Goal: Task Accomplishment & Management: Use online tool/utility

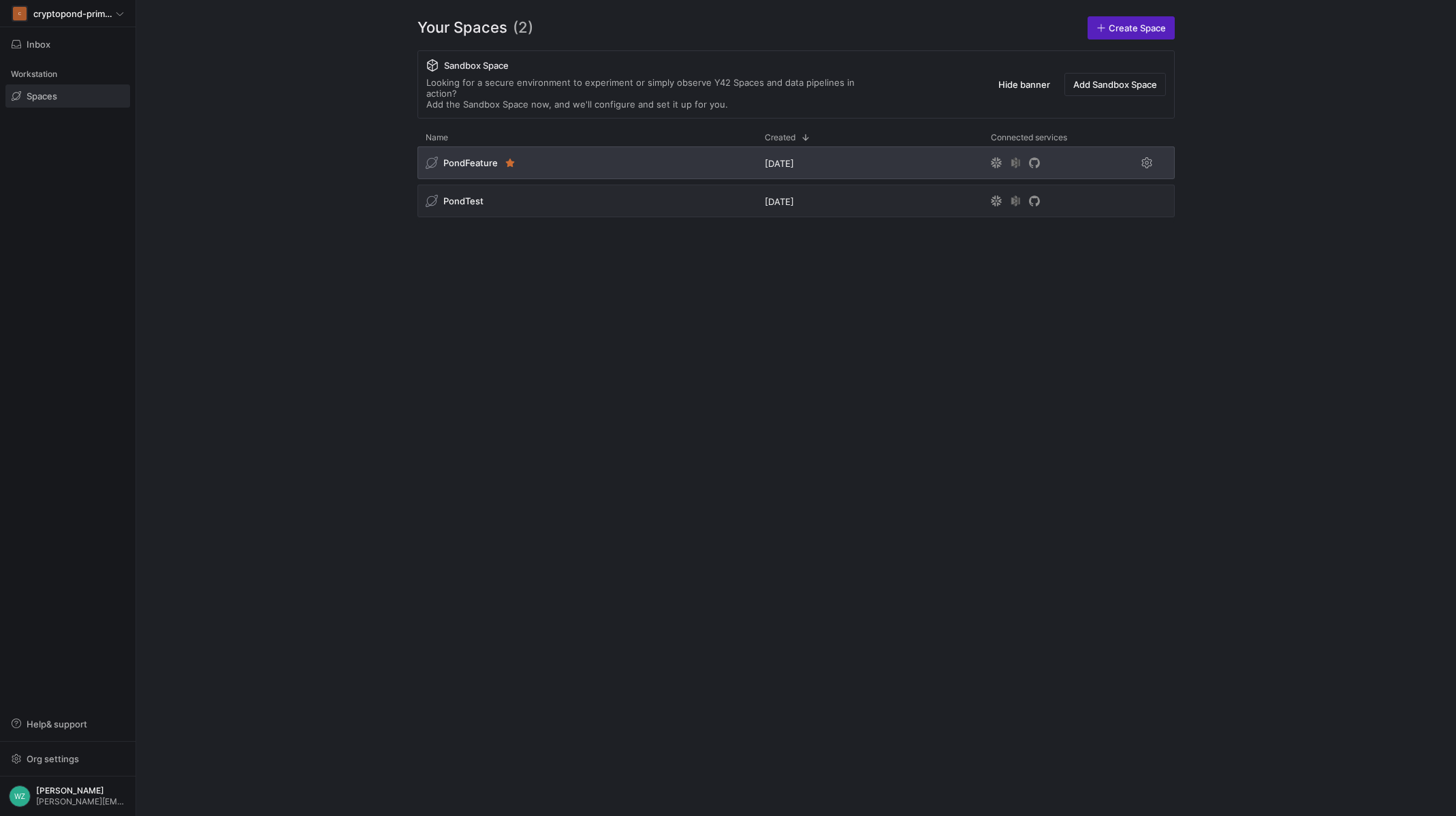
click at [557, 148] on div "PondFeature" at bounding box center [587, 162] width 339 height 33
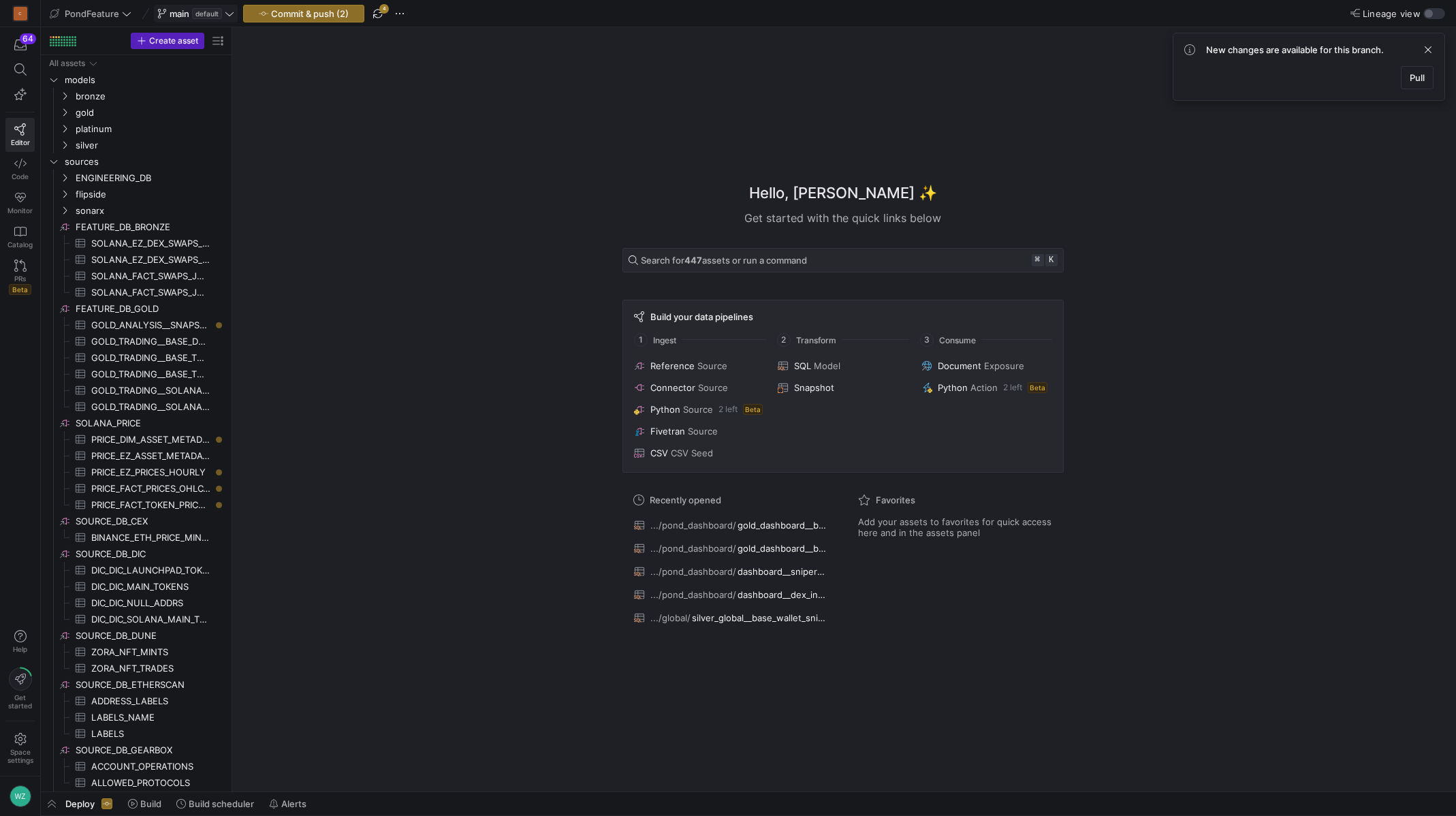
click at [225, 15] on icon at bounding box center [229, 13] width 10 height 10
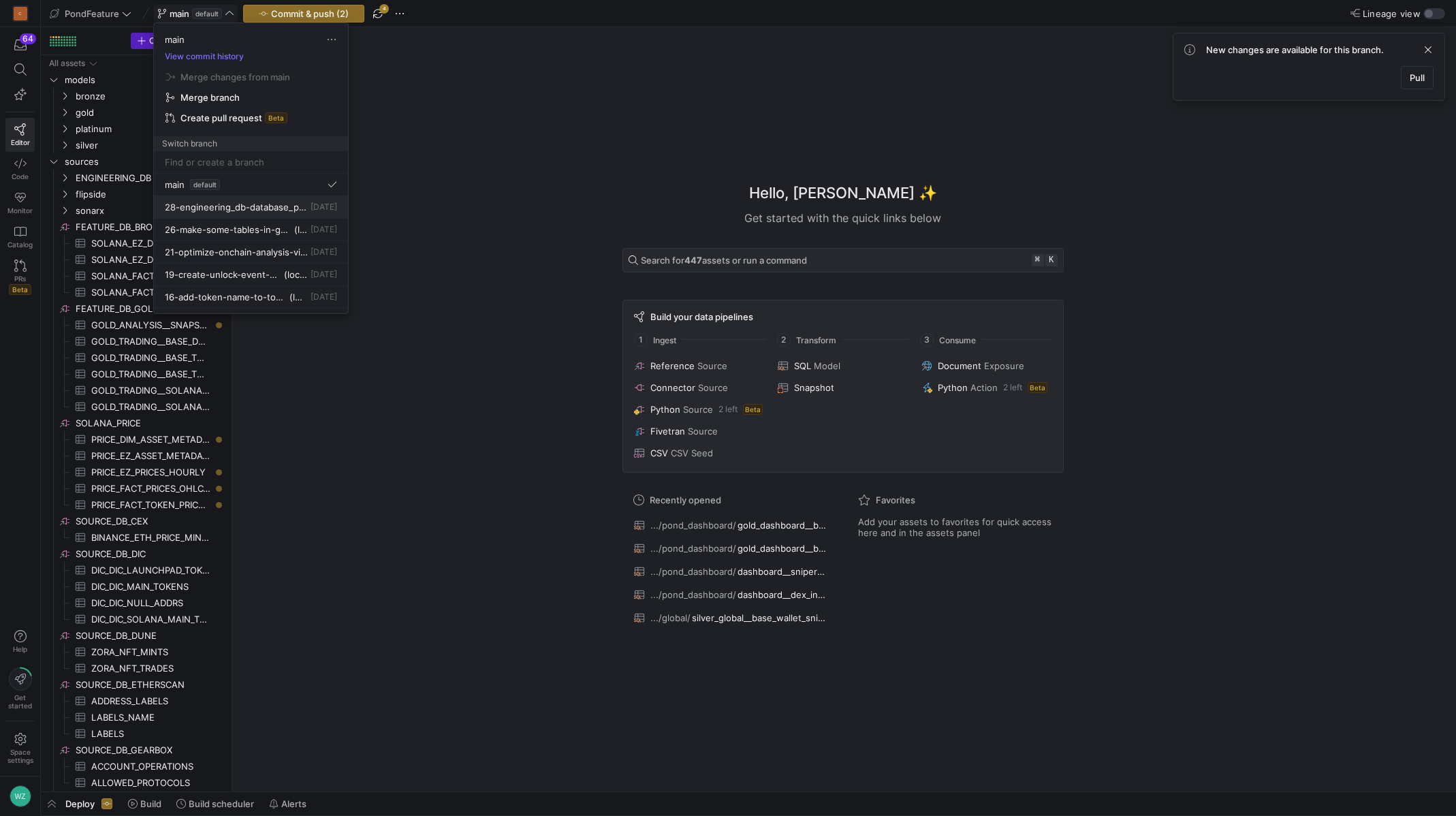
click at [213, 202] on span "28-engineering_db-database_pond_online-pond_token_addresses" at bounding box center [236, 207] width 143 height 11
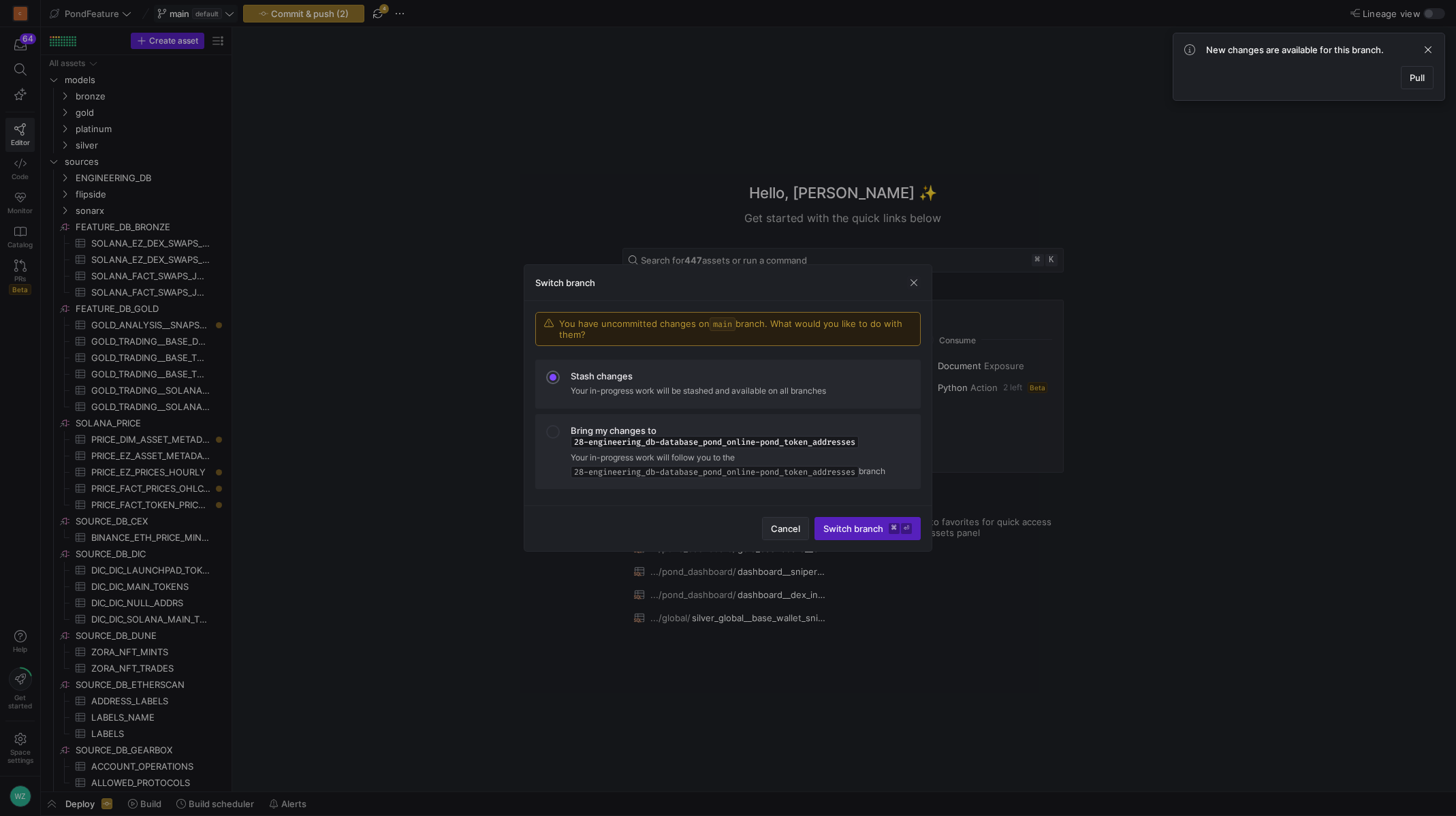
click at [796, 524] on span "Cancel" at bounding box center [785, 528] width 29 height 11
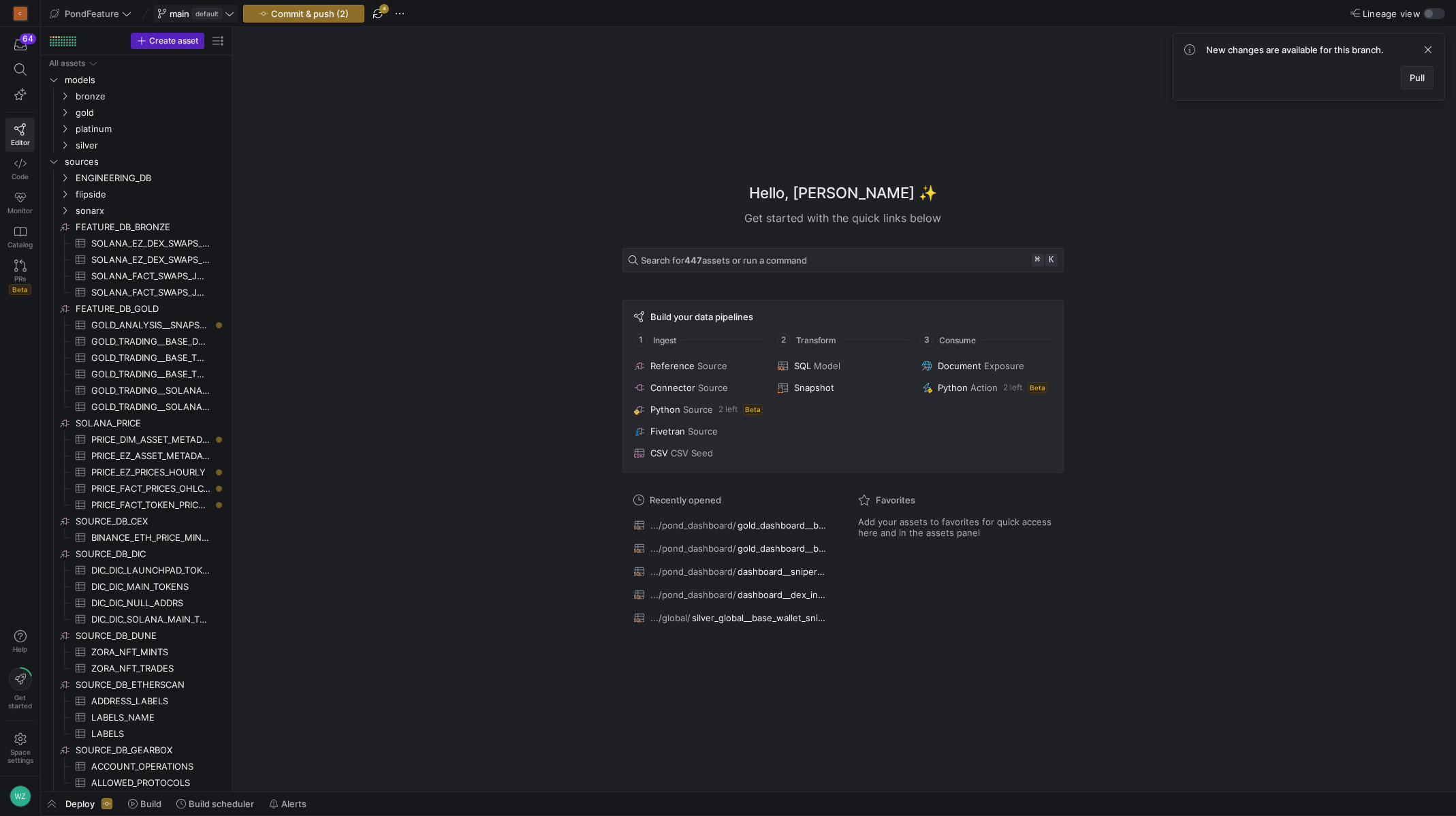
click at [1416, 75] on span "Pull" at bounding box center [1417, 77] width 15 height 11
click at [403, 12] on span "button" at bounding box center [400, 13] width 16 height 16
click at [328, 15] on div at bounding box center [728, 408] width 1456 height 816
click at [312, 15] on span "Commit & push (2)" at bounding box center [310, 13] width 78 height 11
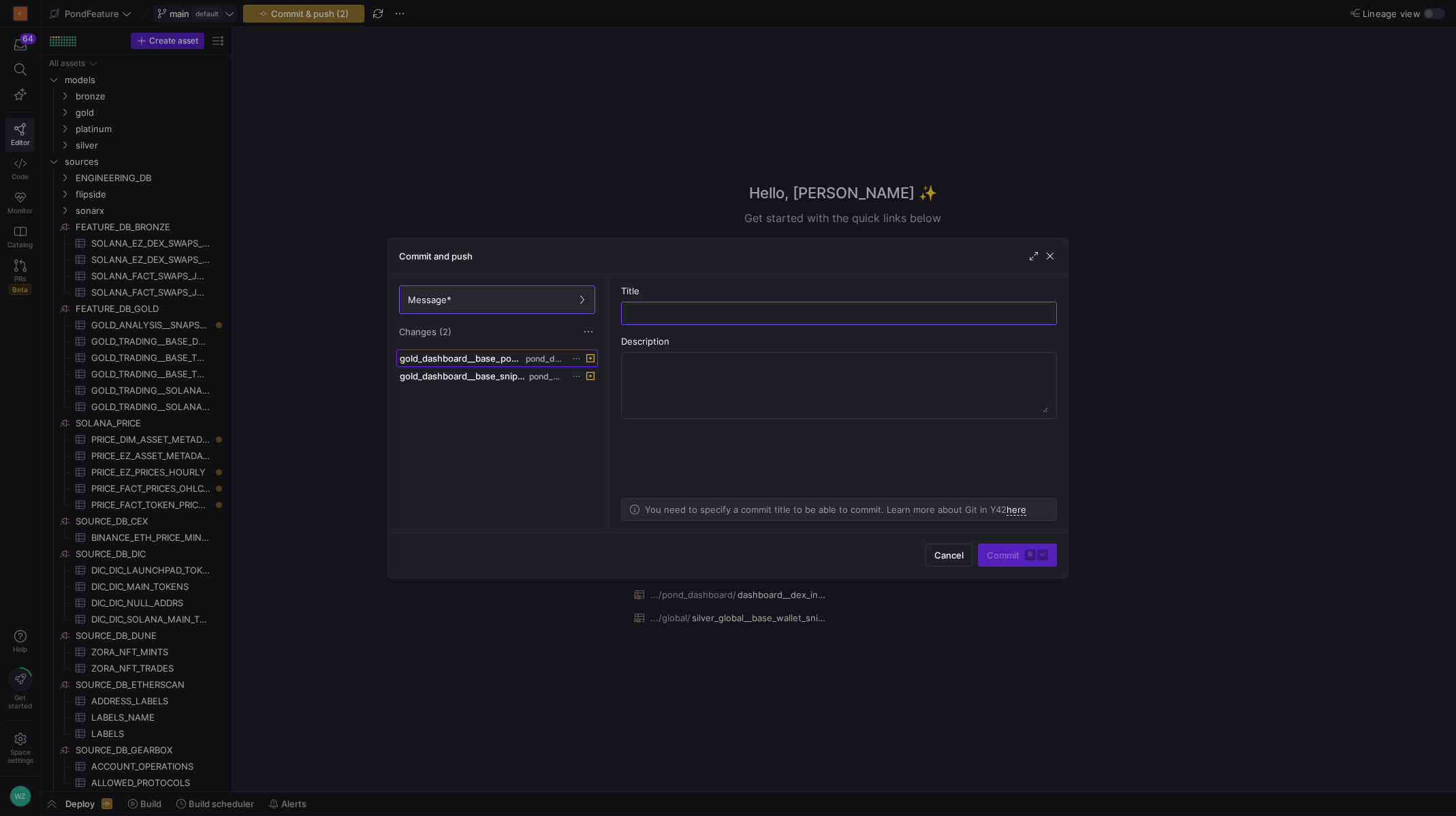
click at [492, 363] on span "gold_dashboard__base_pond_token_transfers.yml" at bounding box center [462, 358] width 123 height 11
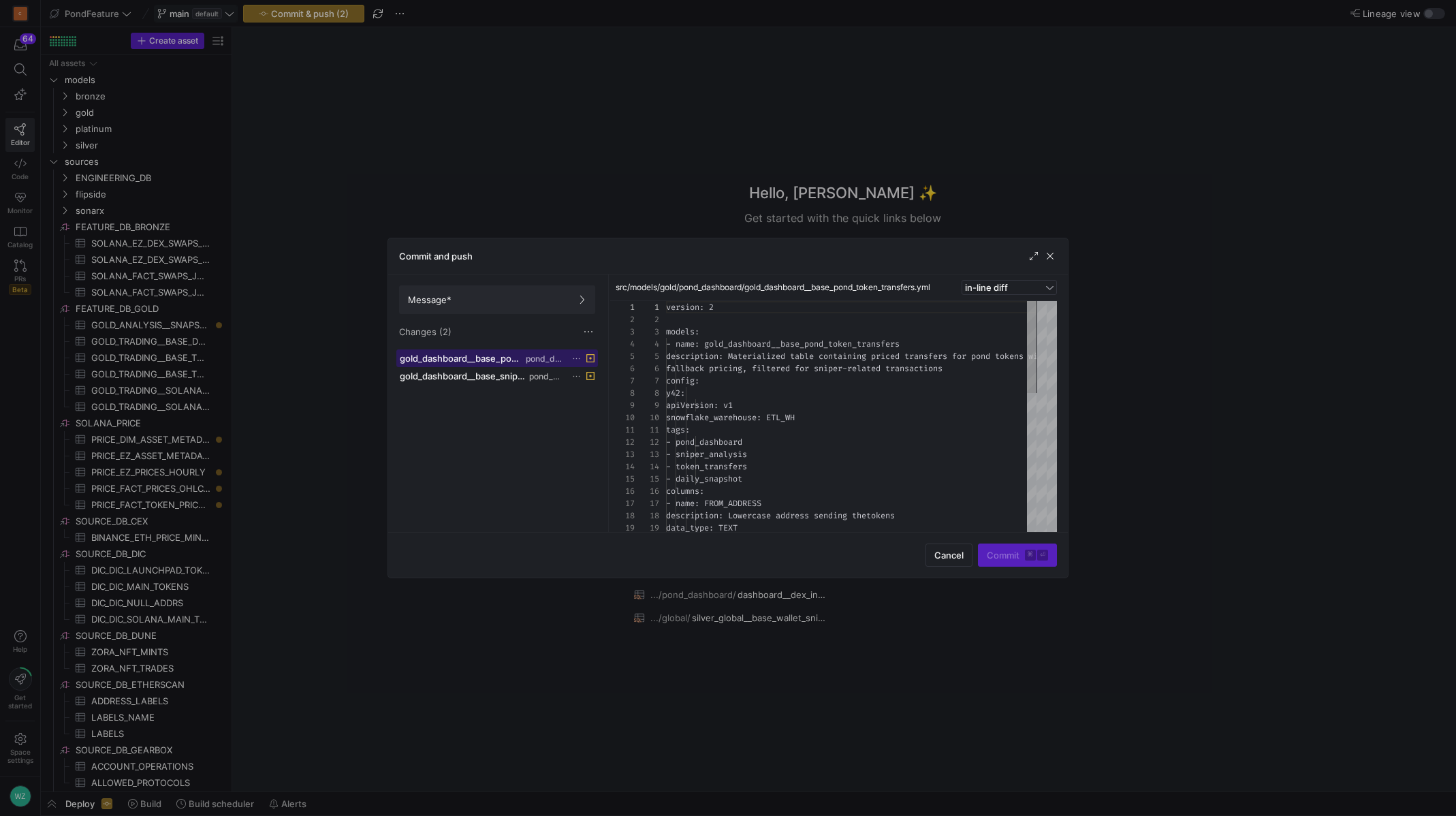
scroll to position [123, 0]
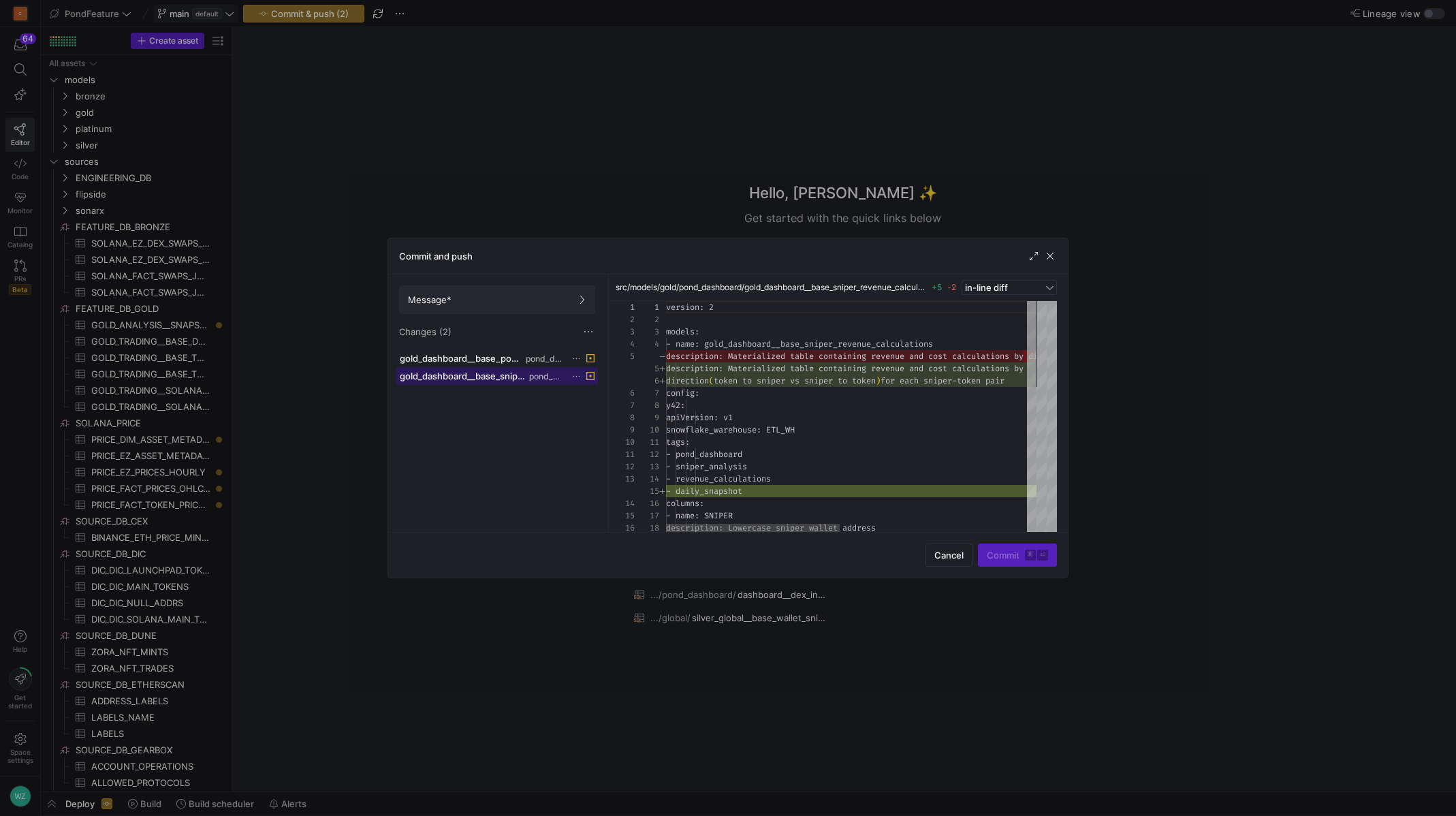
click at [520, 377] on span "gold_dashboard__base_sniper_revenue_calculations.yml" at bounding box center [463, 376] width 127 height 11
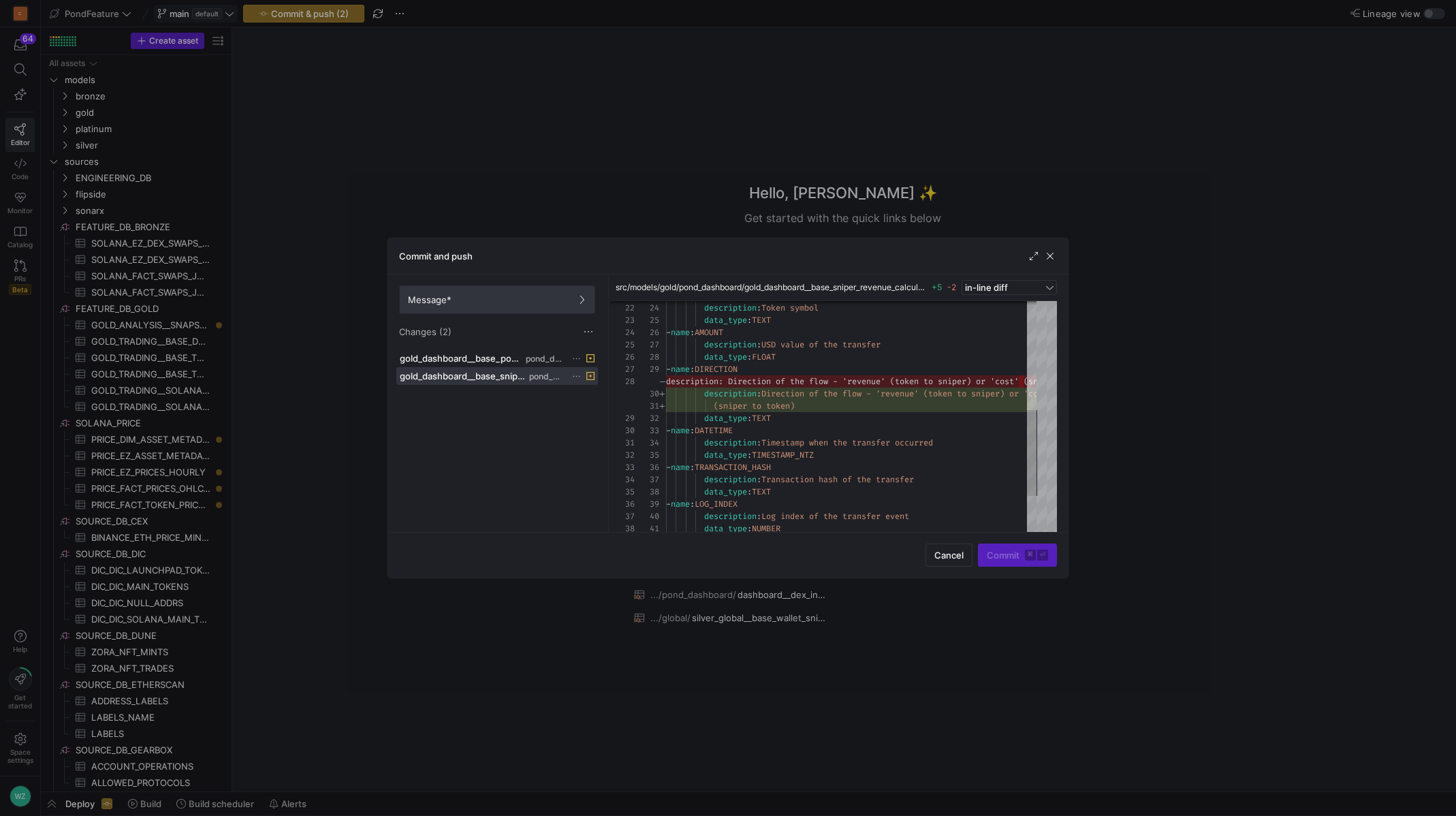
click at [516, 302] on span "Message*" at bounding box center [497, 299] width 178 height 11
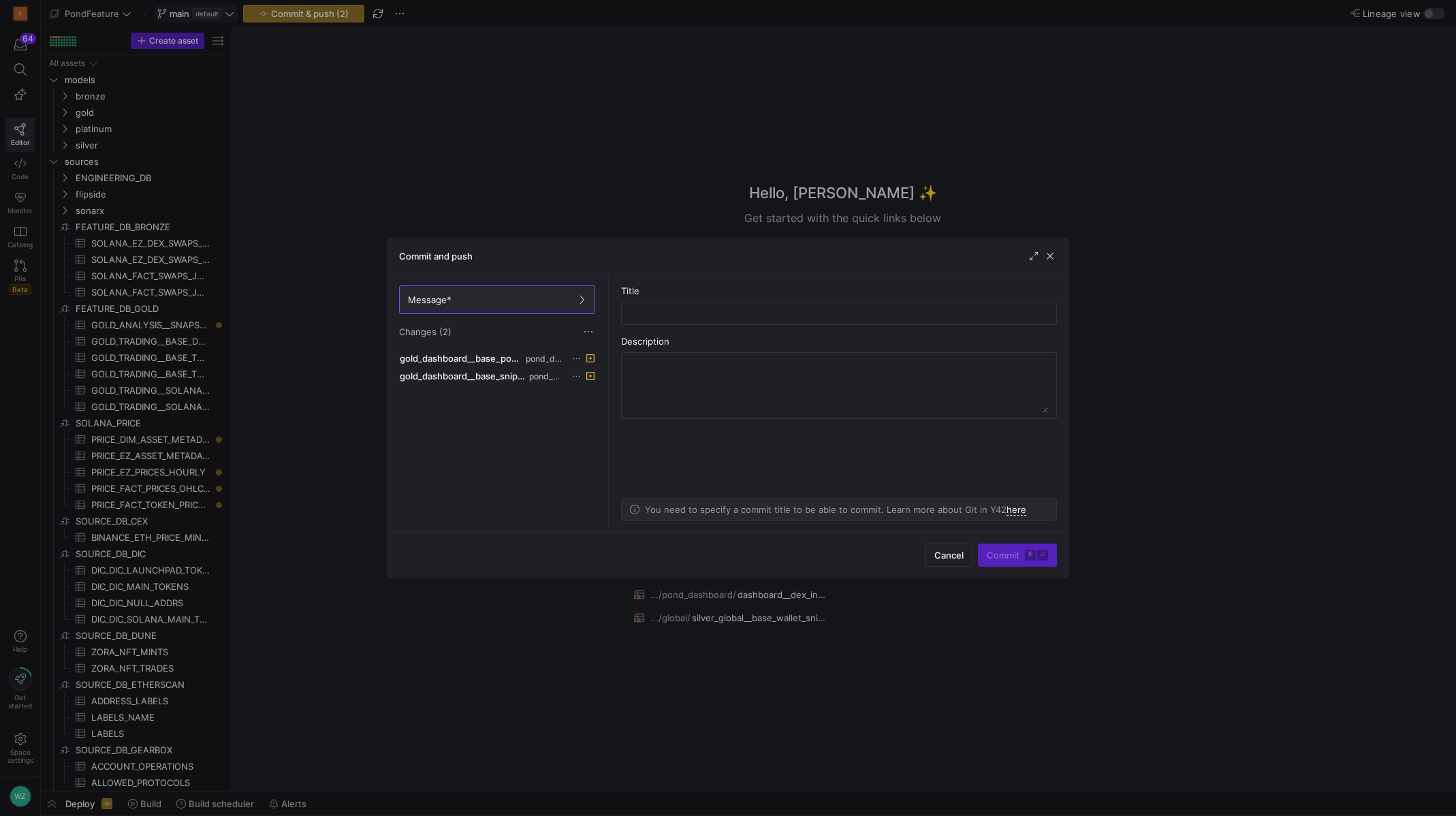
click at [674, 294] on div "Title" at bounding box center [839, 291] width 436 height 11
click at [647, 315] on input "text" at bounding box center [839, 313] width 412 height 11
type input "Add daily snapshot"
click at [1026, 552] on kbd "⌘" at bounding box center [1030, 555] width 11 height 11
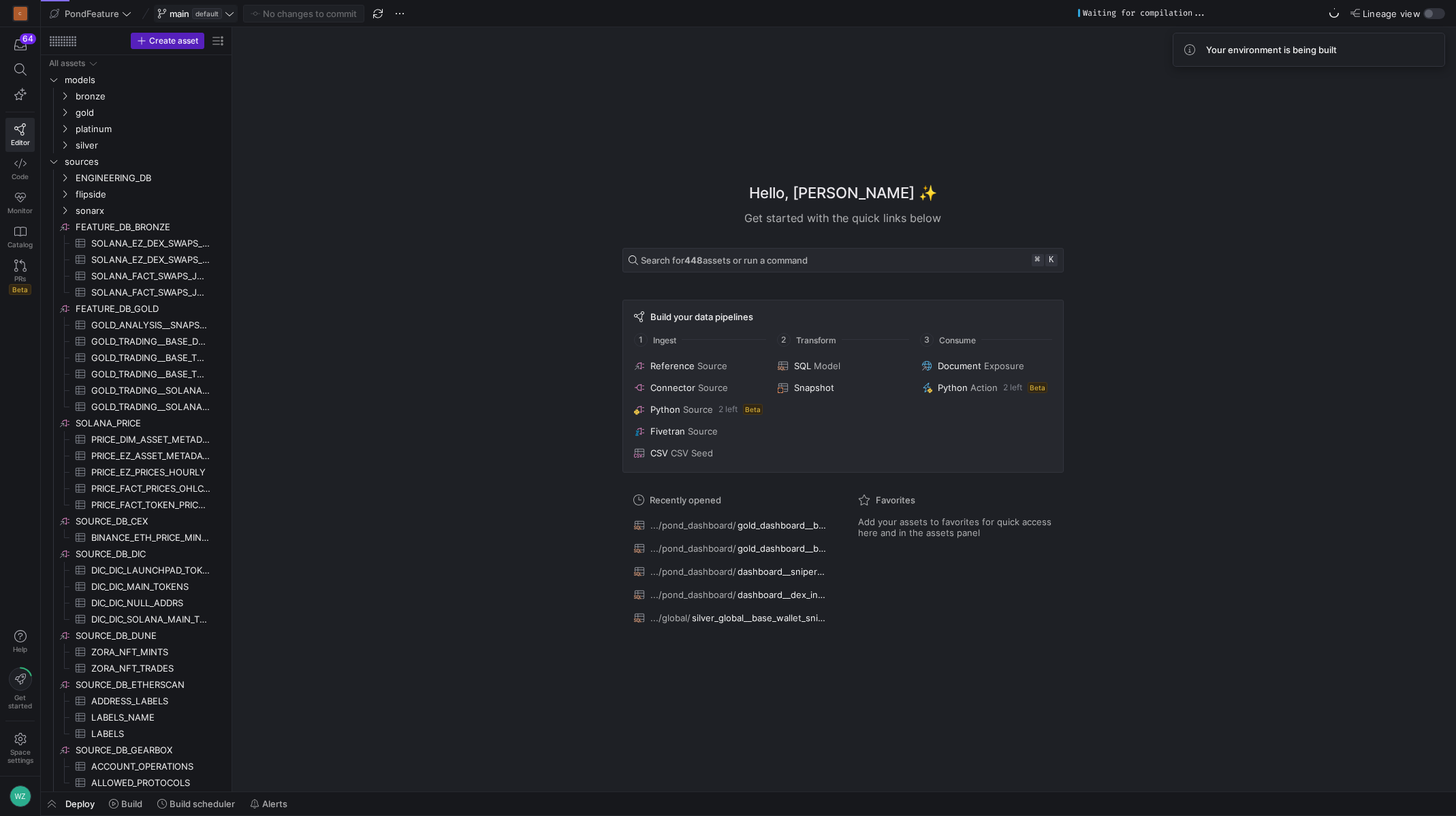
click at [230, 13] on icon at bounding box center [229, 13] width 10 height 10
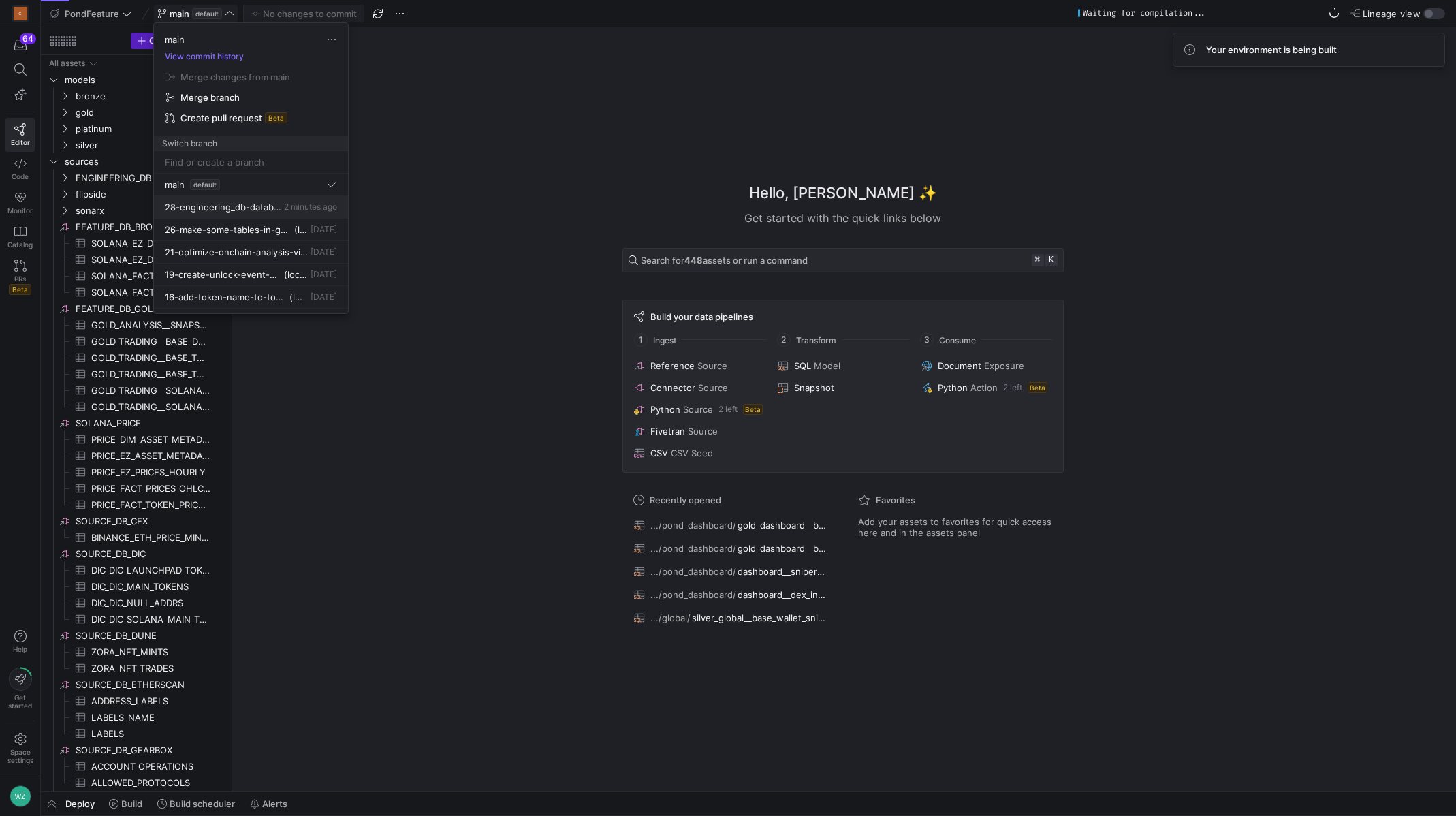
click at [230, 206] on span "28-engineering_db-database_pond_online-pond_token_addresses" at bounding box center [223, 207] width 117 height 11
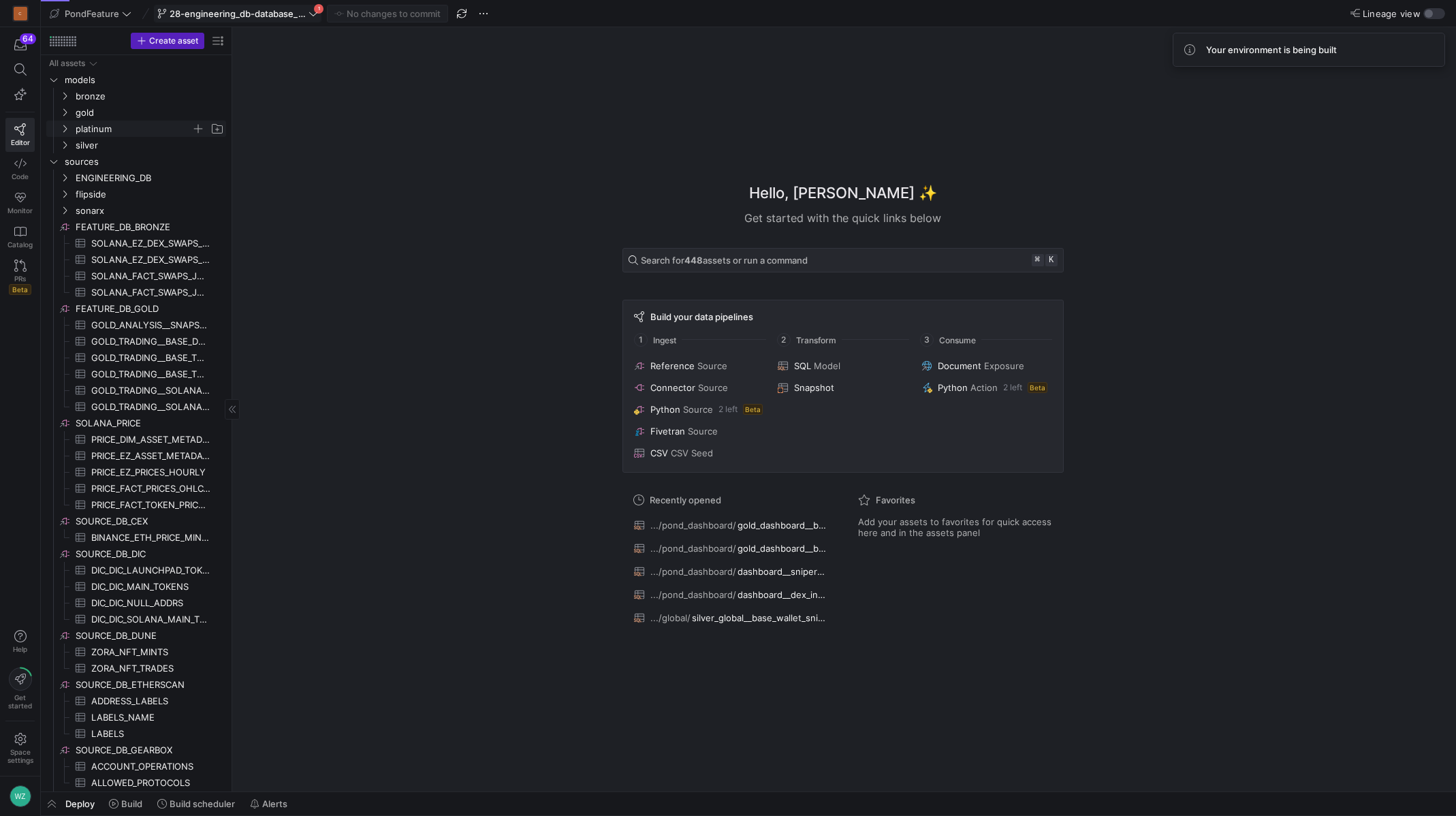
click at [137, 125] on span "platinum" at bounding box center [134, 128] width 116 height 15
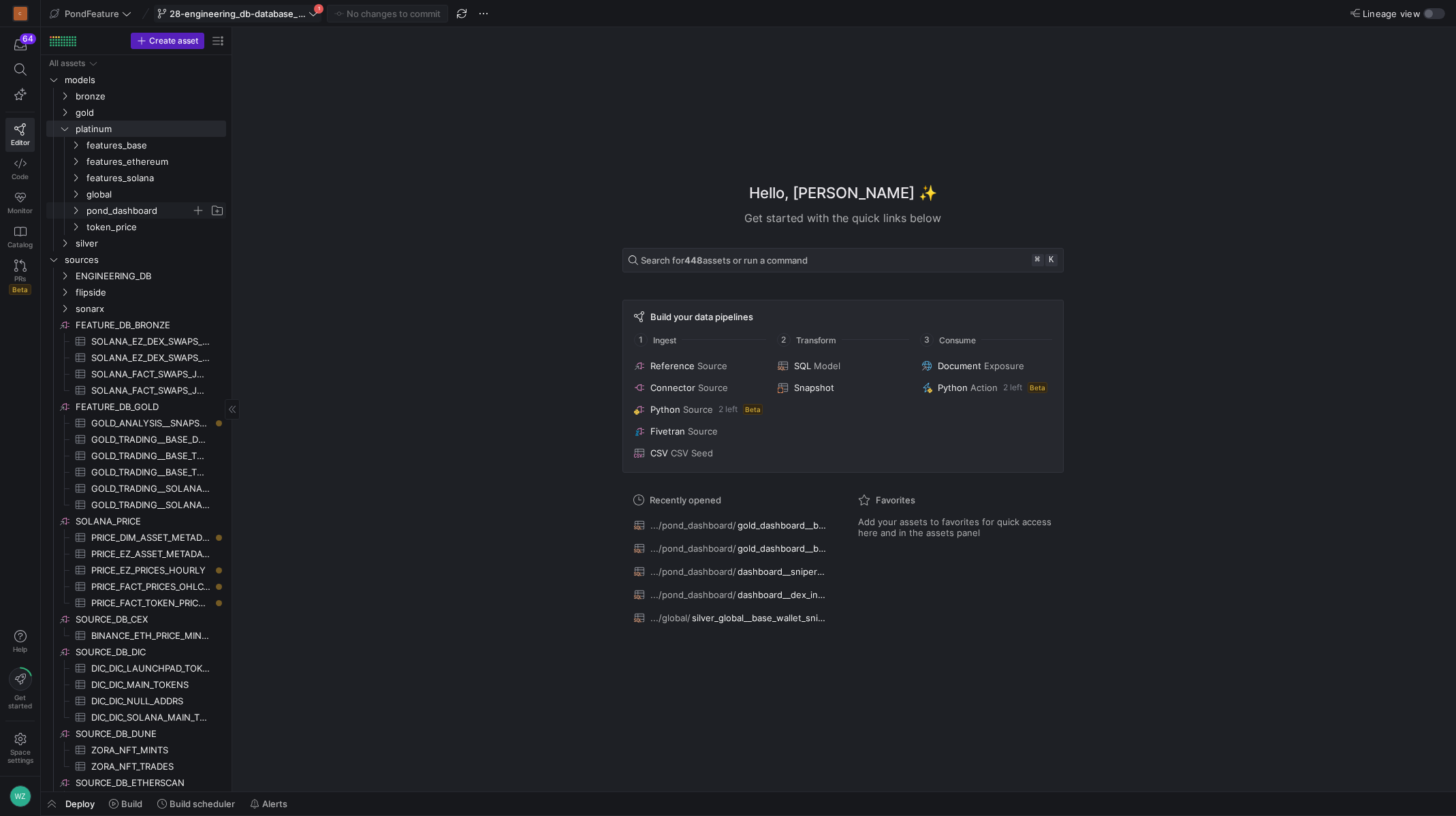
click at [130, 213] on span "pond_dashboard" at bounding box center [139, 211] width 105 height 15
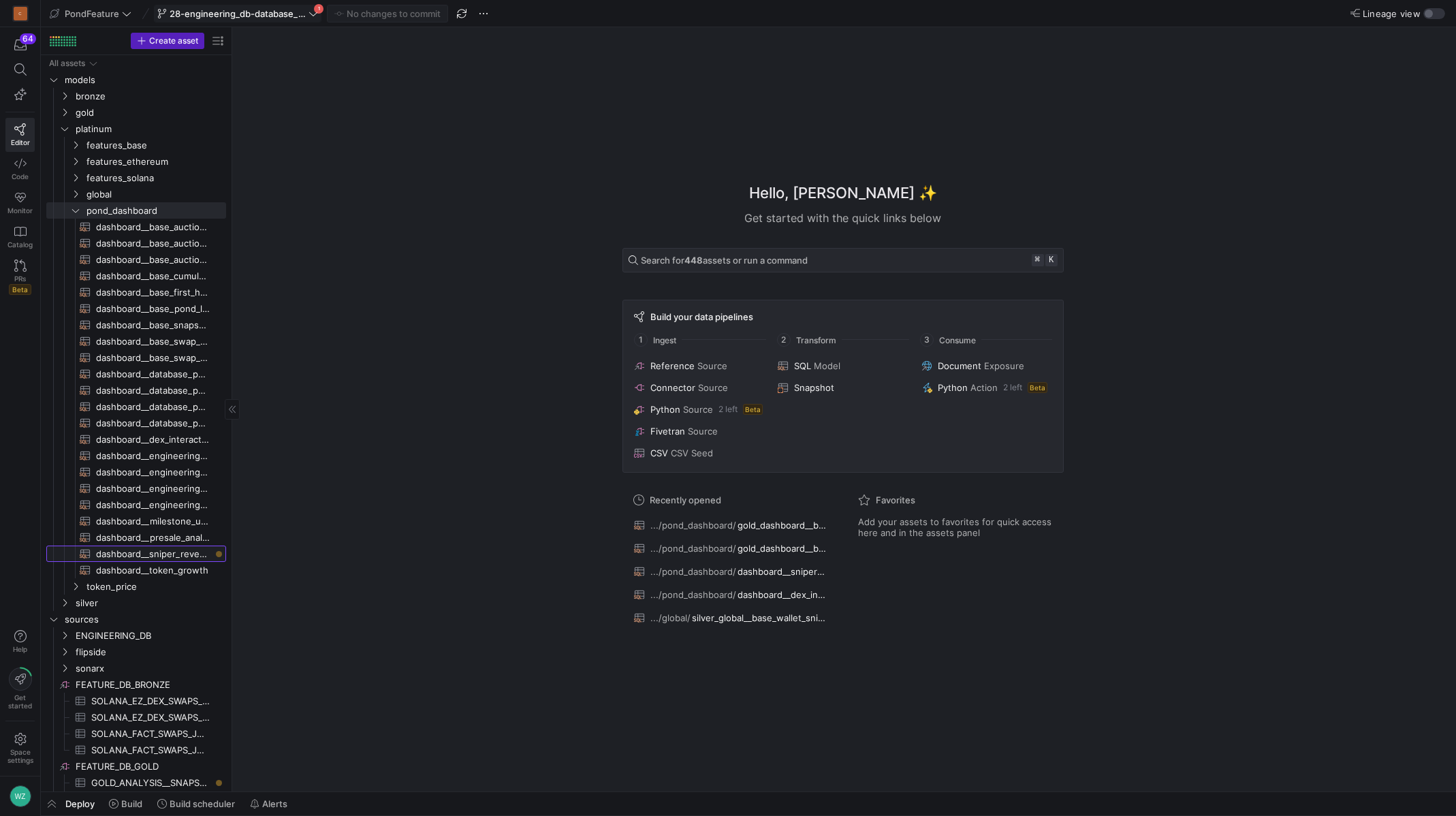
click at [123, 553] on span "dashboard__sniper_revenue​​​​​​​​​​" at bounding box center [153, 553] width 114 height 15
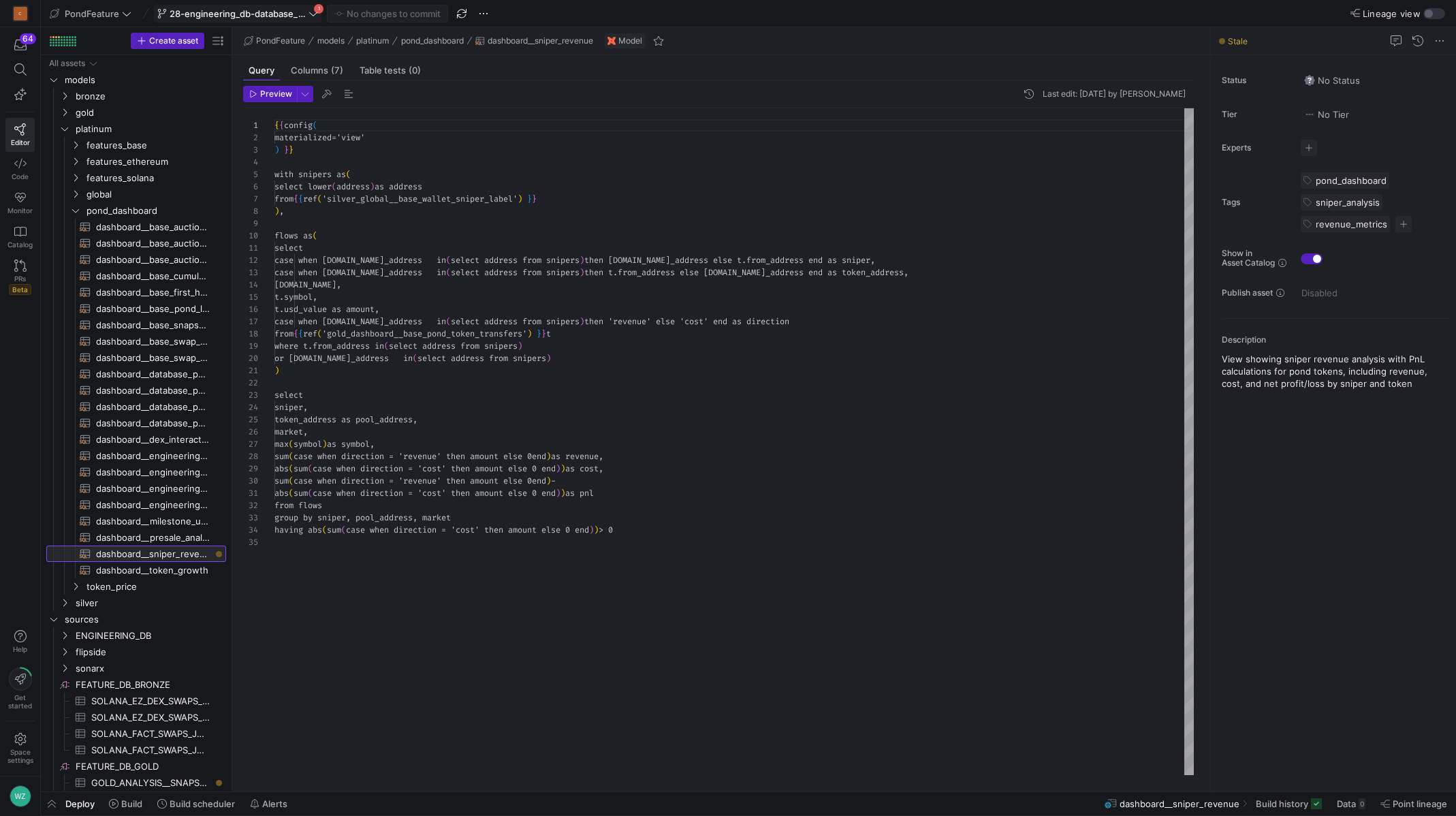
scroll to position [123, 0]
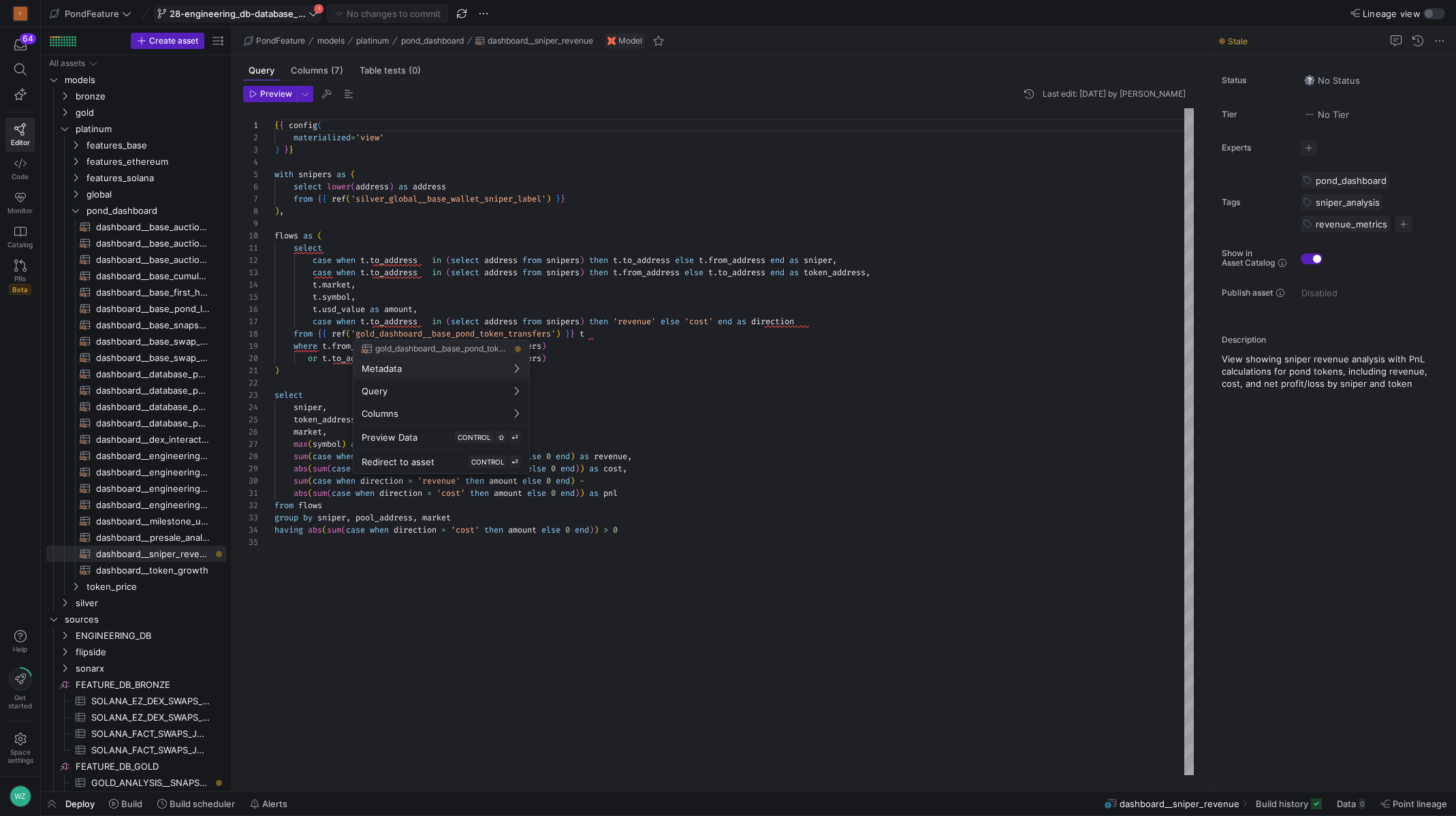
click at [462, 332] on div at bounding box center [728, 408] width 1456 height 816
click at [451, 332] on div "{ { config ( materialized = 'view' ) } } with snipers as ( select lower ( addre…" at bounding box center [734, 442] width 920 height 666
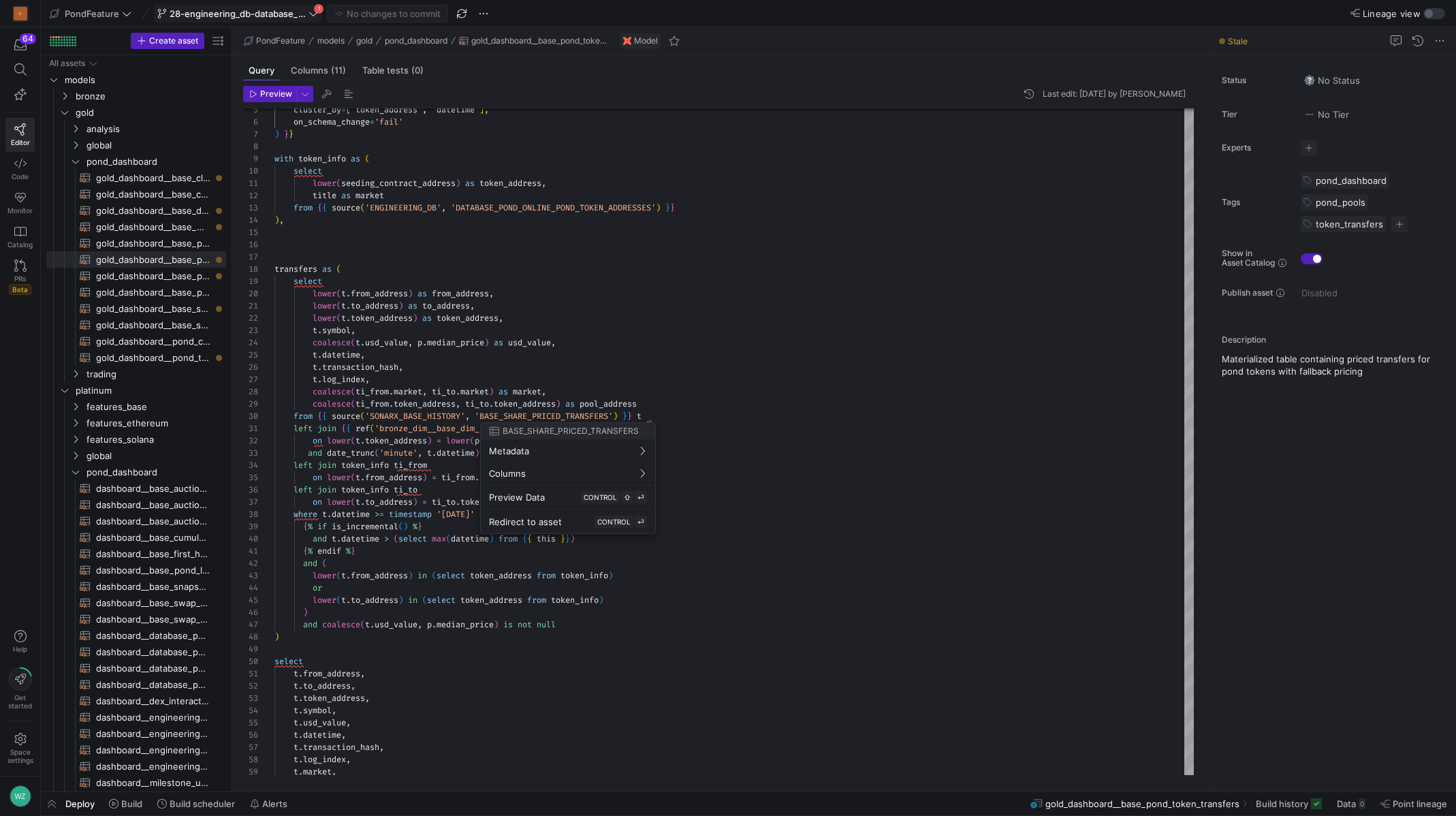
click at [655, 357] on div at bounding box center [728, 408] width 1456 height 816
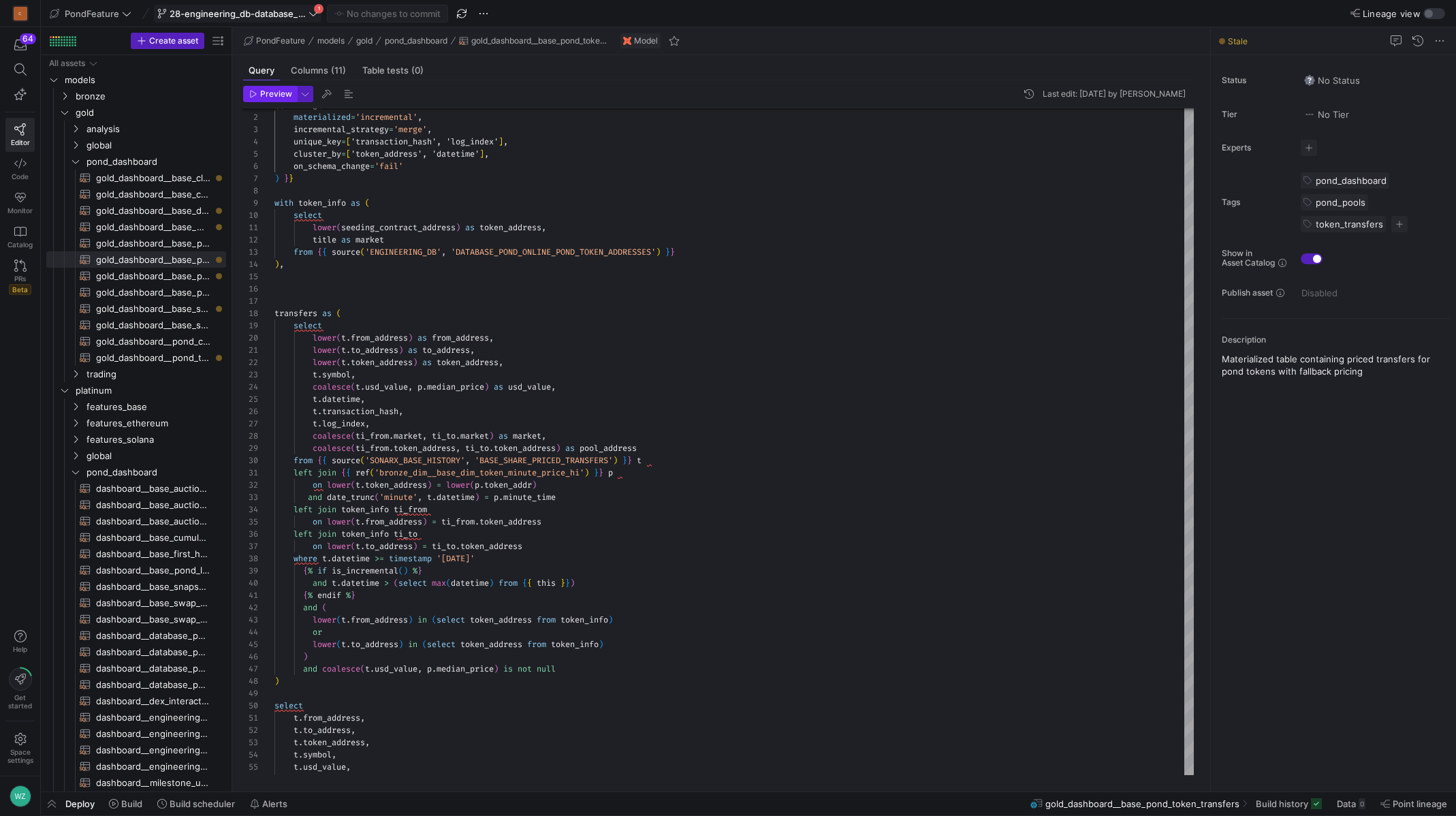
click at [273, 93] on span "Preview" at bounding box center [276, 94] width 32 height 10
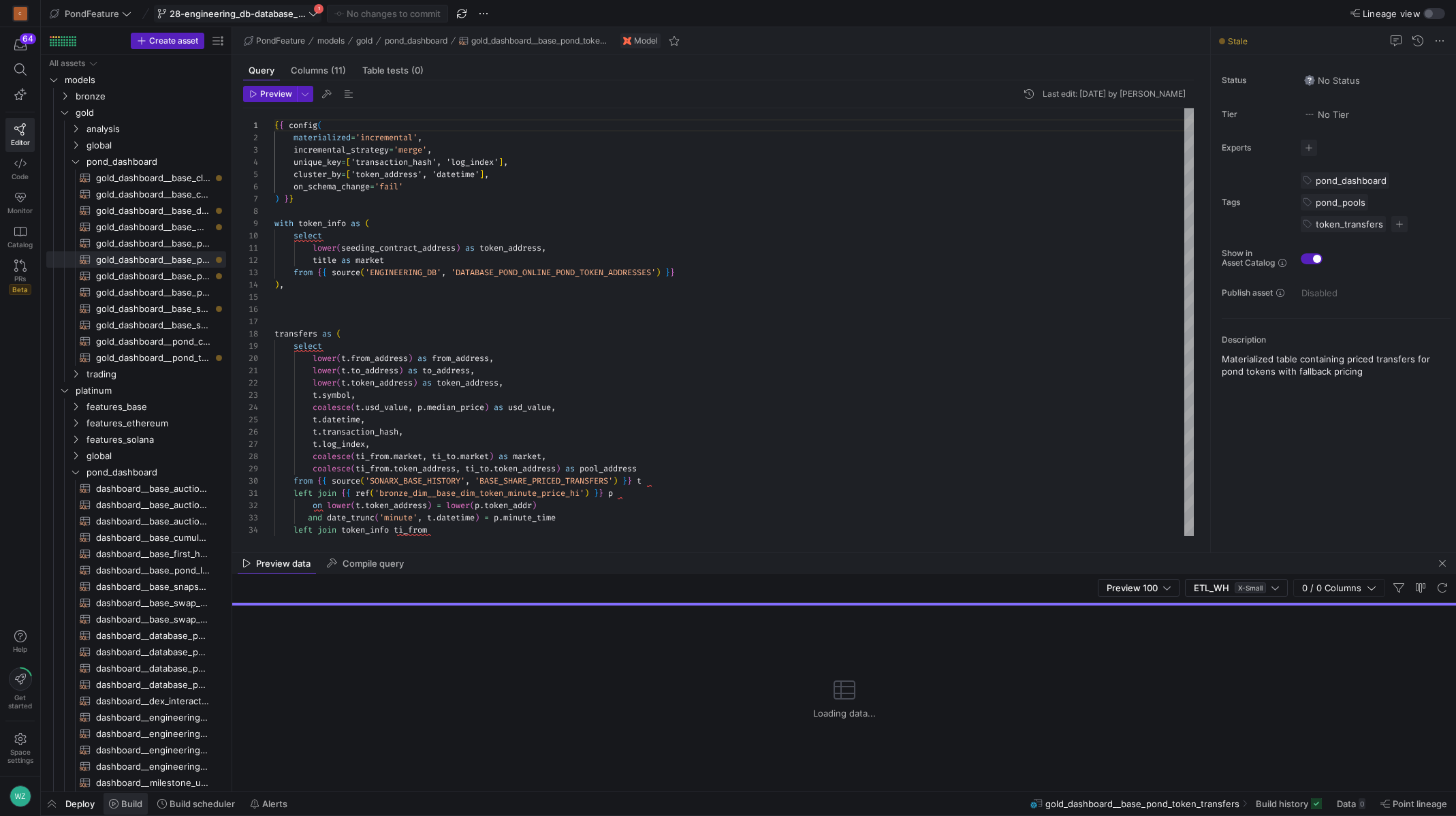
click at [136, 801] on span "Build" at bounding box center [131, 804] width 21 height 11
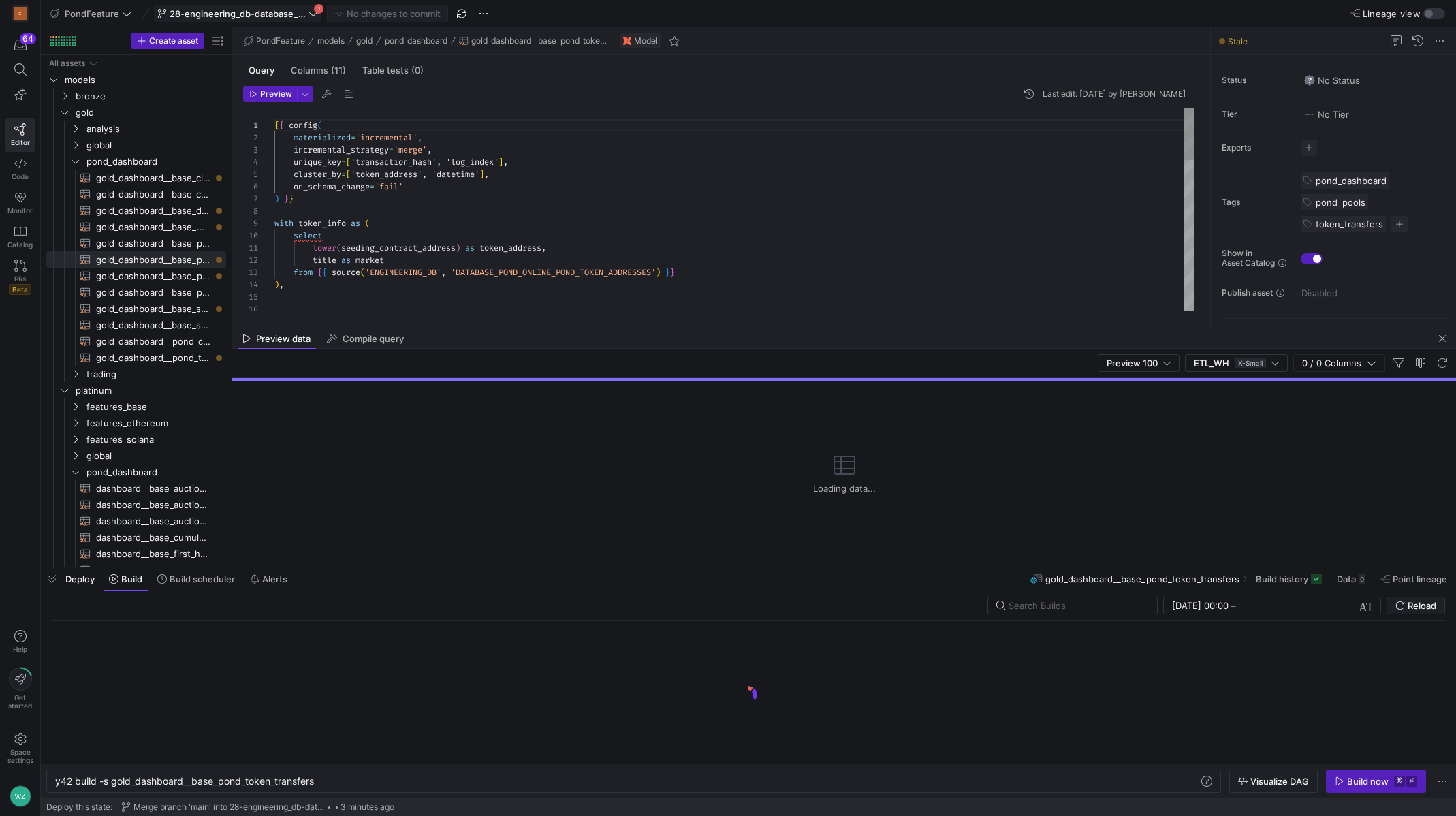
scroll to position [0, 261]
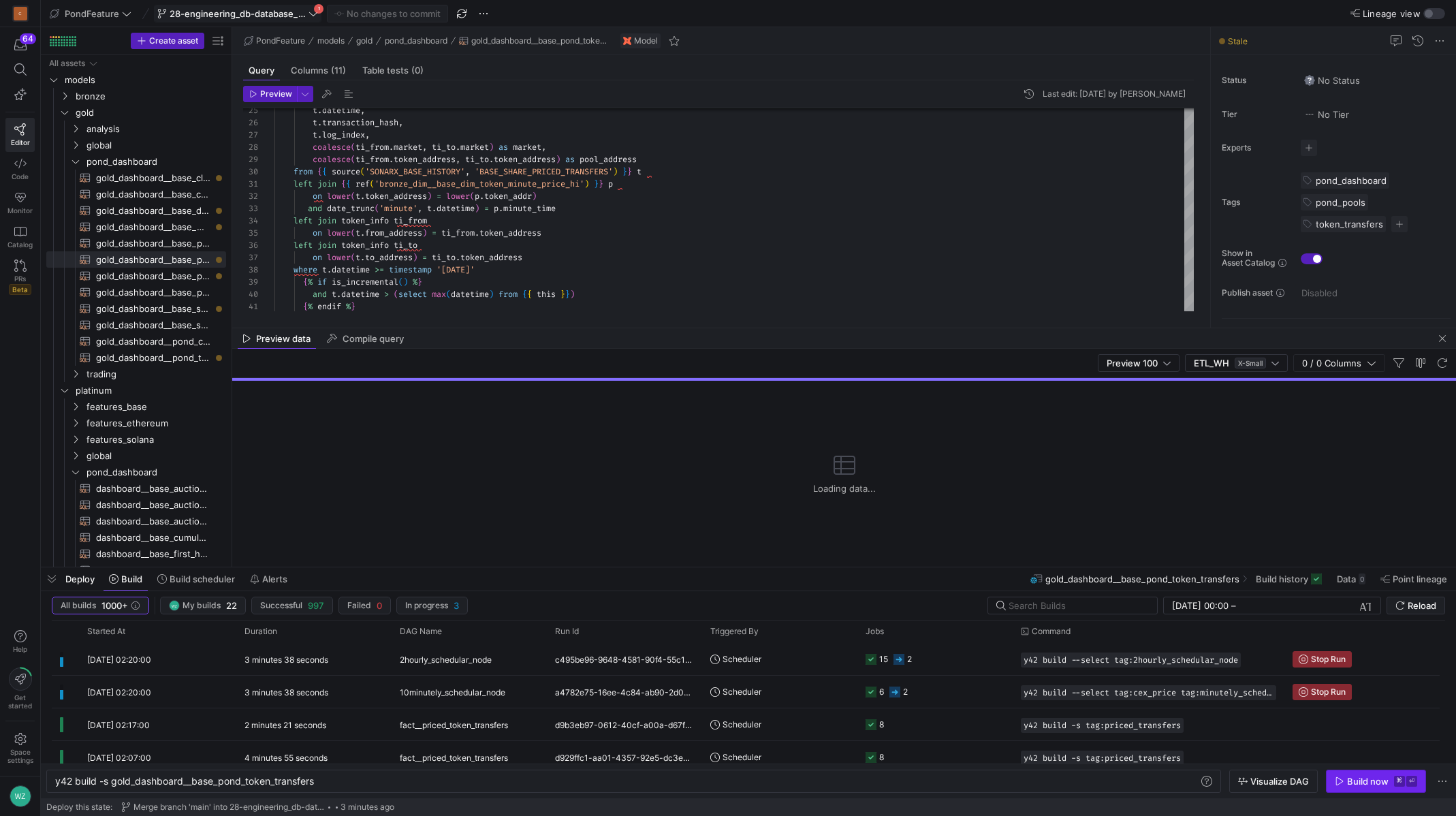
click at [1339, 782] on icon "button" at bounding box center [1339, 781] width 10 height 10
click at [1062, 364] on div "Preview 100 ETL_WH X-Small 0 / 0 Columns" at bounding box center [843, 363] width 1223 height 29
click at [1020, 346] on div "Preview data Compile query" at bounding box center [843, 338] width 1223 height 21
click at [974, 335] on div "Preview data Compile query" at bounding box center [843, 338] width 1223 height 21
click at [1444, 340] on span "button" at bounding box center [1442, 338] width 16 height 16
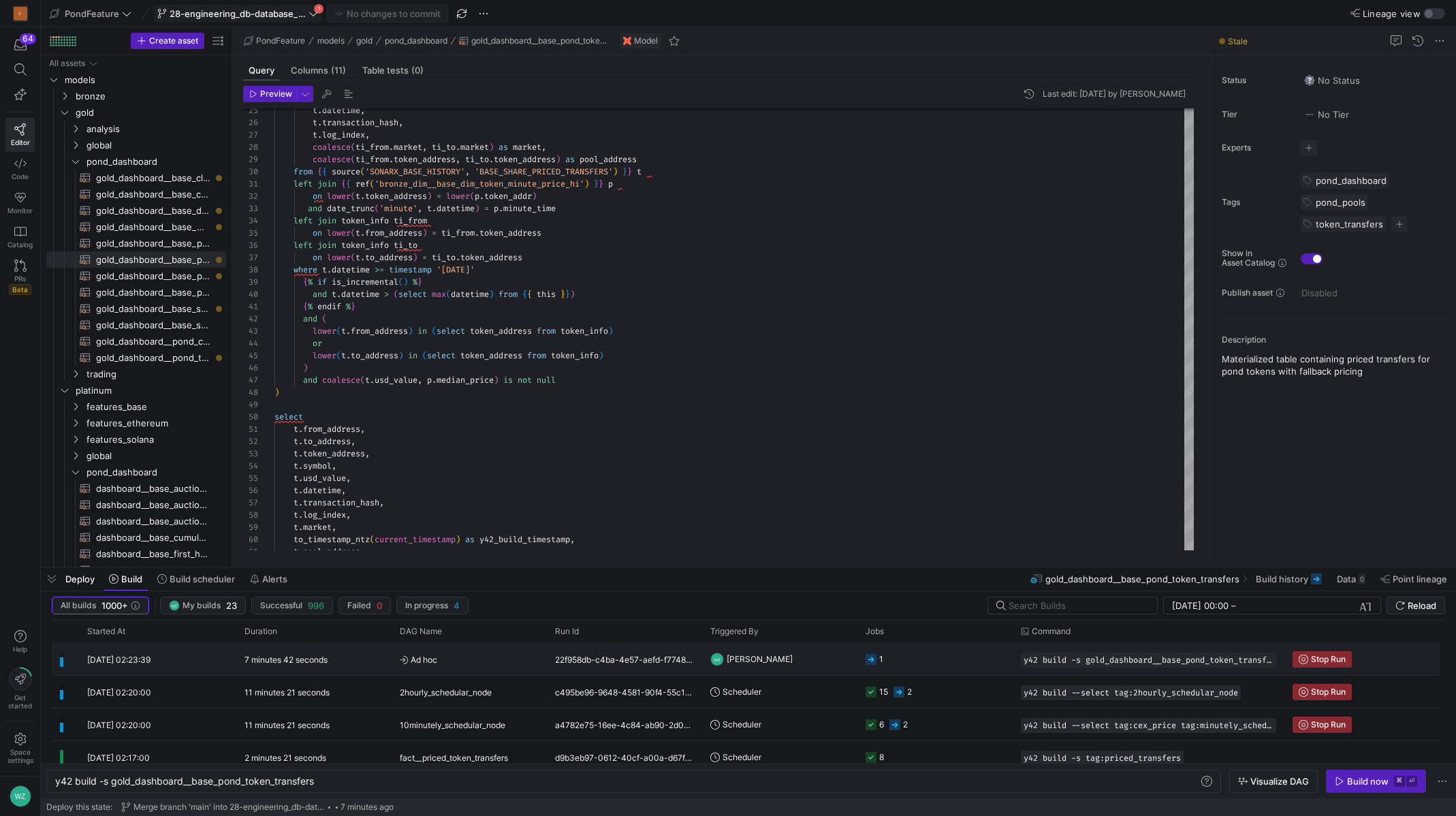
click at [523, 672] on span "Ad hoc" at bounding box center [469, 660] width 139 height 32
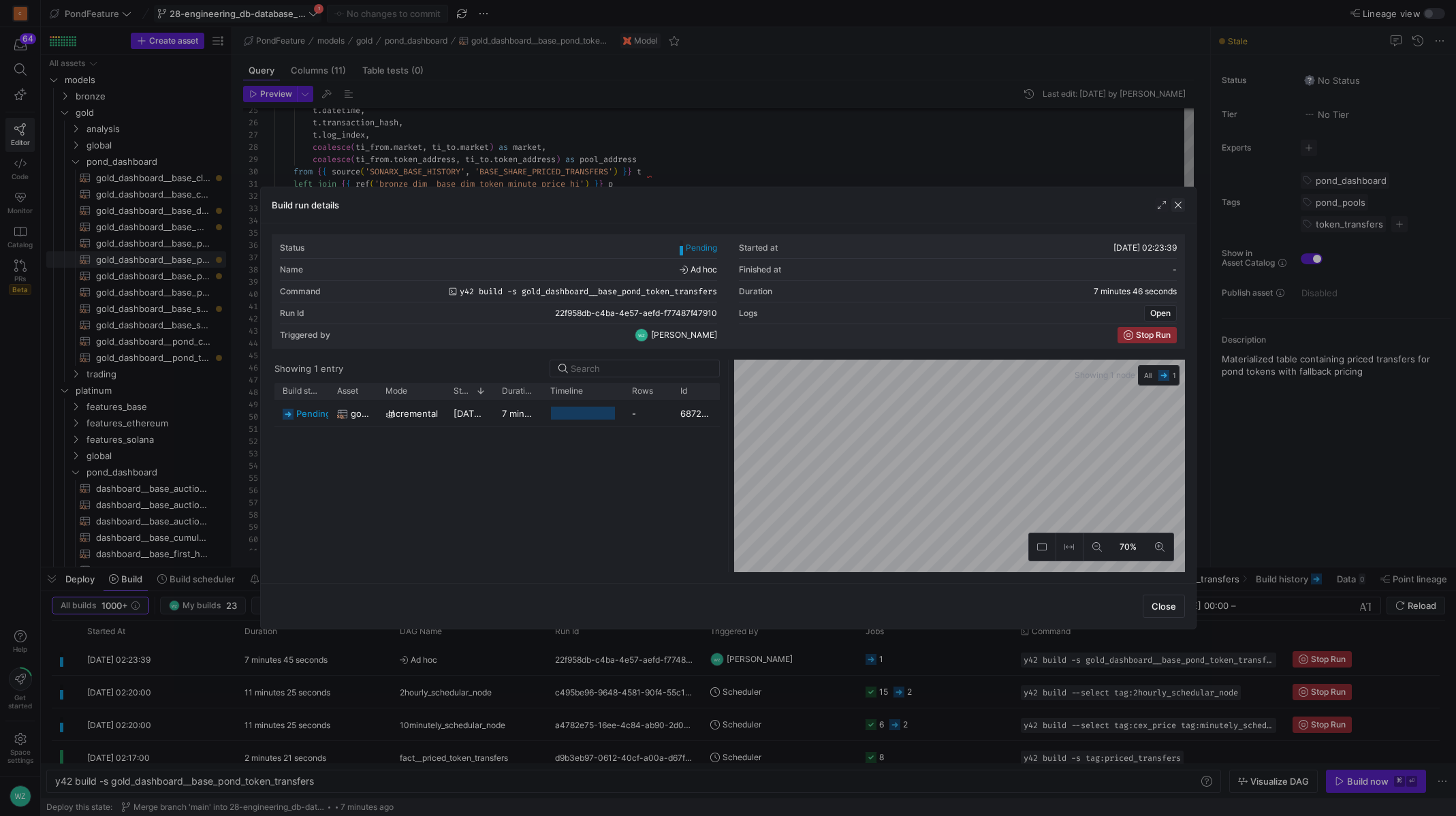
click at [1179, 203] on span "button" at bounding box center [1178, 205] width 14 height 14
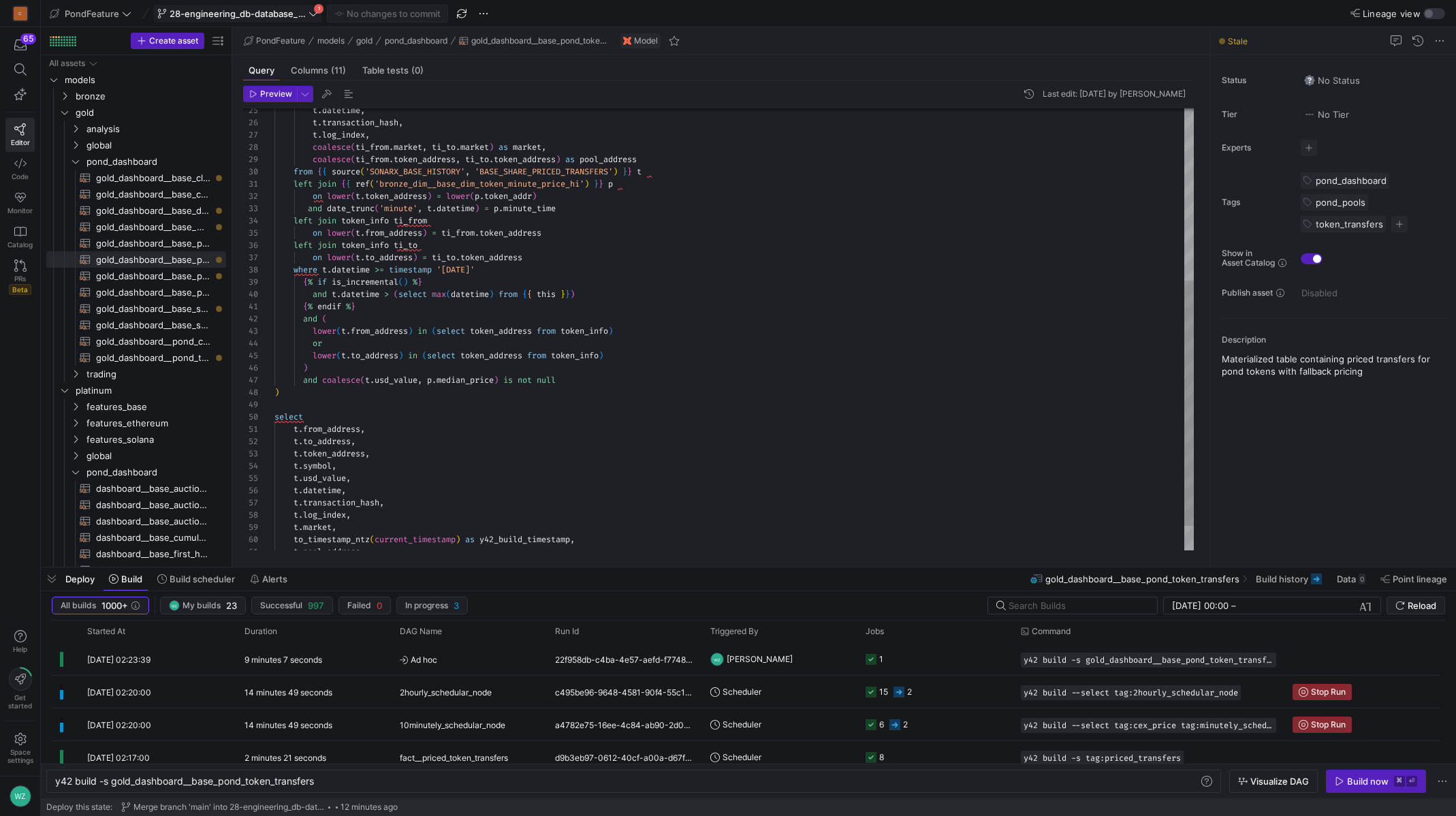
type textarea "{% endif %} and ( lower(t.from_address) in (select token_address from token_inf…"
click at [779, 385] on div "on lower ( t . from_address ) = ti_from . token_address left join token_info ti…" at bounding box center [734, 197] width 920 height 795
